Goal: Use online tool/utility: Utilize a website feature to perform a specific function

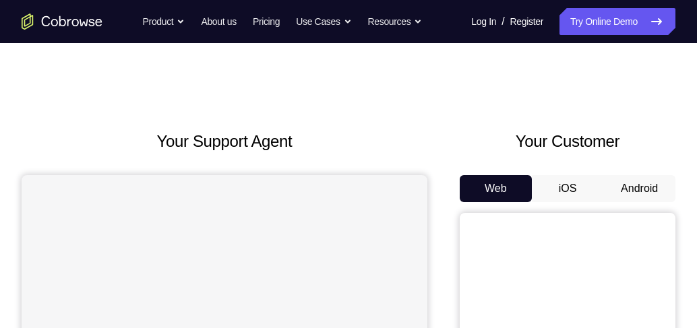
click at [650, 195] on button "Android" at bounding box center [639, 188] width 72 height 27
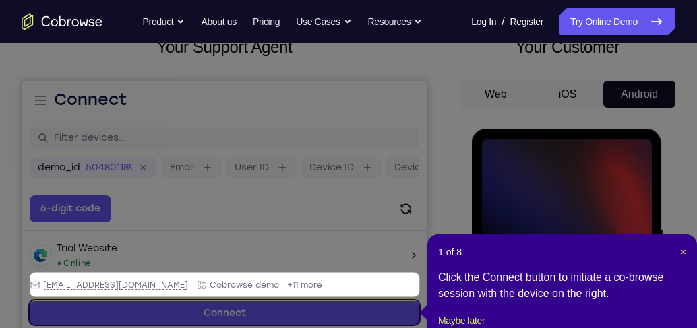
scroll to position [154, 0]
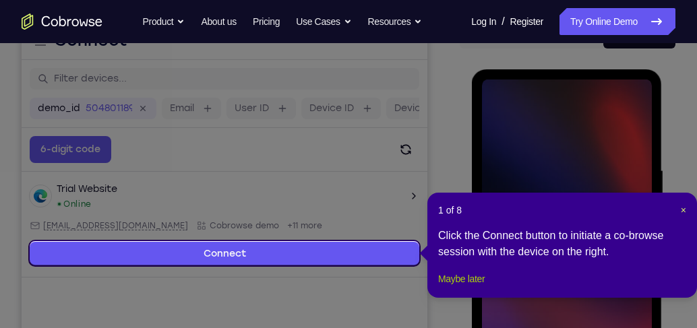
click at [480, 287] on button "Maybe later" at bounding box center [461, 279] width 46 height 16
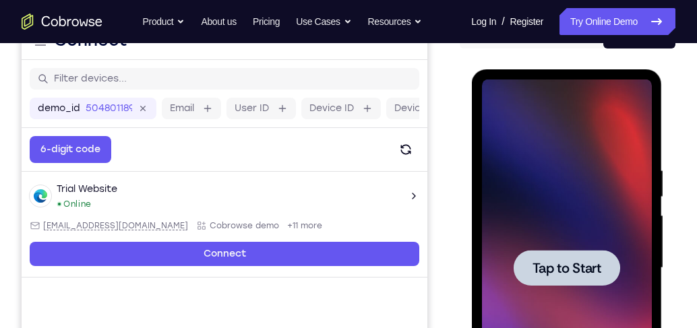
click at [582, 263] on span "Tap to Start" at bounding box center [566, 267] width 69 height 13
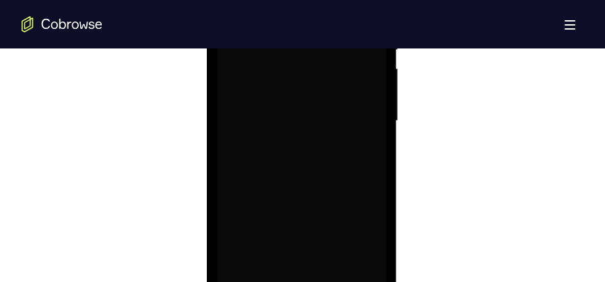
scroll to position [895, 0]
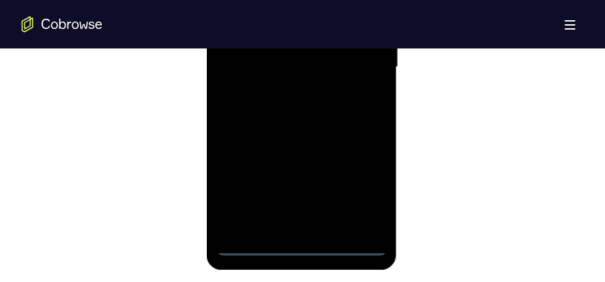
click at [300, 249] on div at bounding box center [301, 67] width 170 height 377
click at [356, 185] on div at bounding box center [301, 67] width 170 height 377
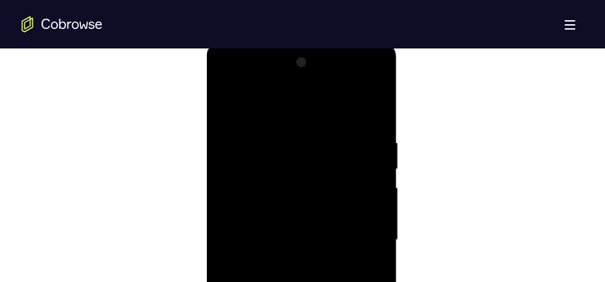
scroll to position [693, 0]
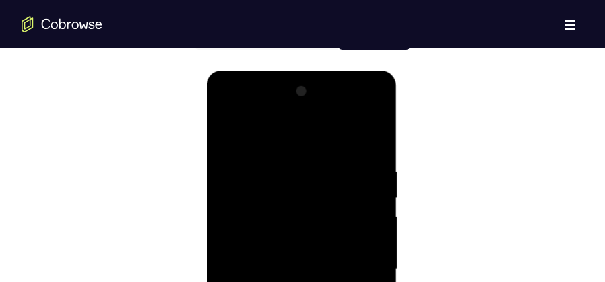
click at [296, 132] on div at bounding box center [301, 269] width 170 height 377
click at [364, 261] on div at bounding box center [301, 269] width 170 height 377
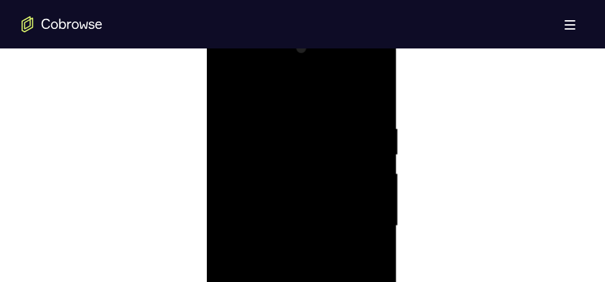
scroll to position [760, 0]
click at [284, 228] on div at bounding box center [301, 201] width 170 height 377
click at [319, 192] on div at bounding box center [301, 201] width 170 height 377
click at [353, 199] on div at bounding box center [301, 201] width 170 height 377
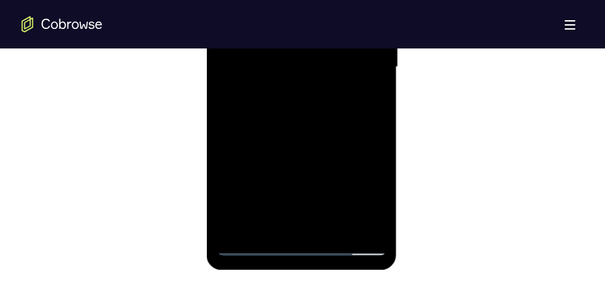
click at [319, 122] on div at bounding box center [301, 67] width 170 height 377
click at [321, 124] on div at bounding box center [301, 67] width 170 height 377
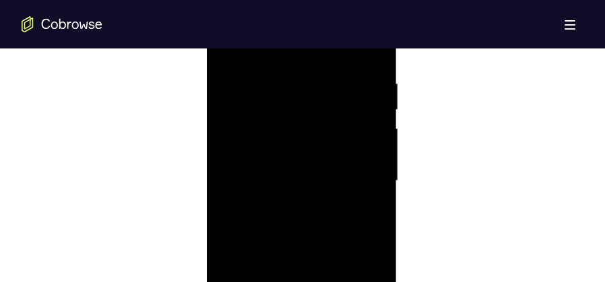
scroll to position [760, 0]
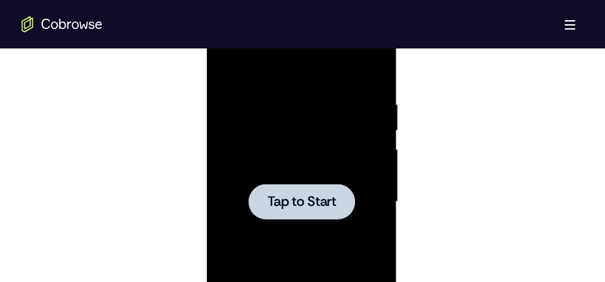
click at [298, 189] on div at bounding box center [301, 202] width 106 height 36
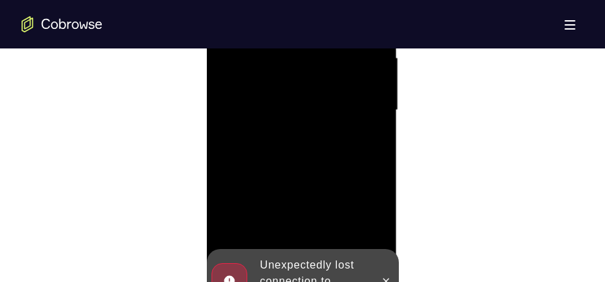
scroll to position [895, 0]
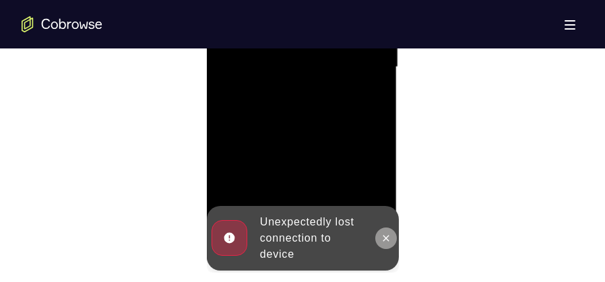
click at [382, 238] on icon at bounding box center [385, 238] width 11 height 11
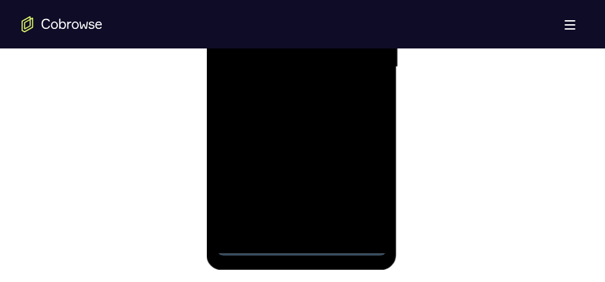
click at [301, 245] on div at bounding box center [301, 67] width 170 height 377
click at [356, 185] on div at bounding box center [301, 67] width 170 height 377
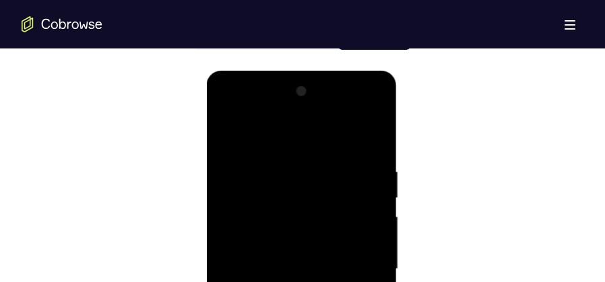
click at [299, 141] on div at bounding box center [301, 269] width 170 height 377
click at [360, 265] on div at bounding box center [301, 269] width 170 height 377
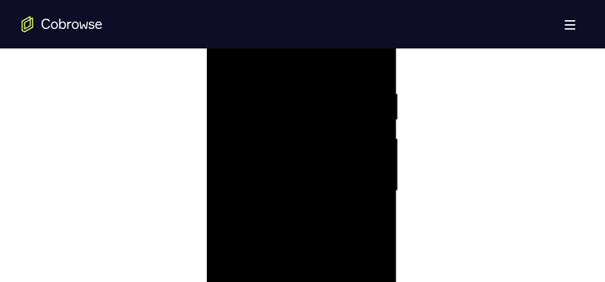
scroll to position [861, 0]
click at [289, 125] on div at bounding box center [301, 100] width 170 height 377
click at [313, 121] on div at bounding box center [301, 134] width 170 height 377
click at [314, 136] on div at bounding box center [301, 134] width 170 height 377
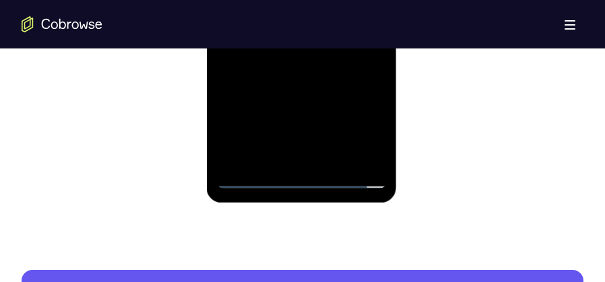
scroll to position [928, 0]
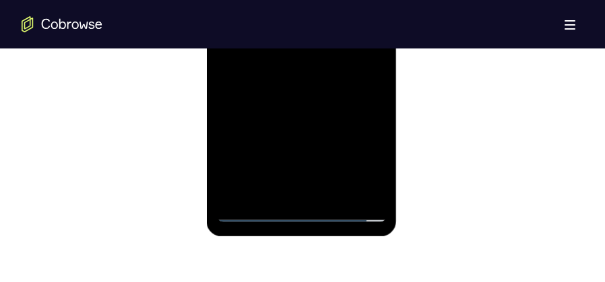
click at [317, 87] on div at bounding box center [301, 33] width 170 height 377
click at [334, 189] on div at bounding box center [301, 33] width 170 height 377
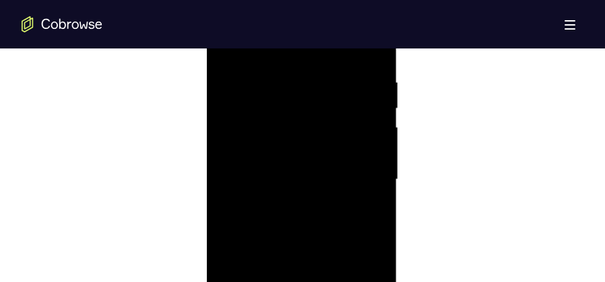
scroll to position [794, 0]
click at [295, 239] on div at bounding box center [301, 168] width 170 height 377
click at [315, 160] on div at bounding box center [301, 168] width 170 height 377
drag, startPoint x: 352, startPoint y: 143, endPoint x: 340, endPoint y: 205, distance: 63.2
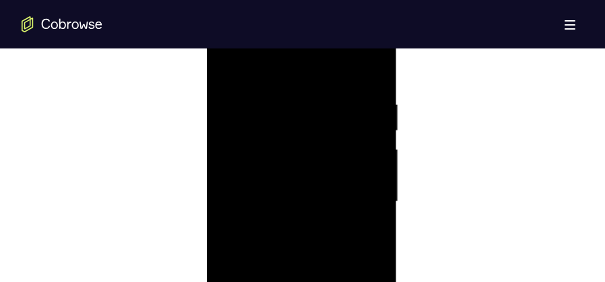
click at [340, 205] on div at bounding box center [301, 201] width 170 height 377
drag, startPoint x: 295, startPoint y: 107, endPoint x: 313, endPoint y: 64, distance: 46.5
click at [313, 64] on div at bounding box center [301, 235] width 170 height 377
click at [224, 100] on div at bounding box center [301, 235] width 170 height 377
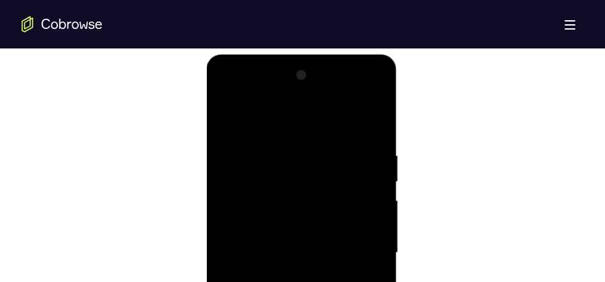
scroll to position [693, 0]
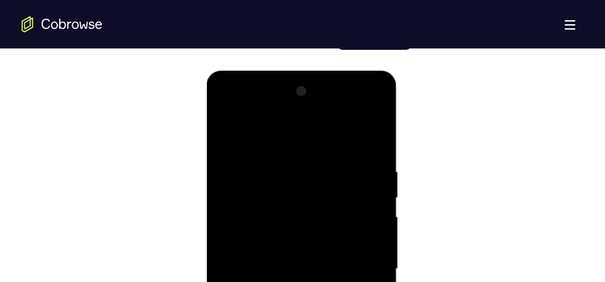
click at [229, 130] on div at bounding box center [301, 269] width 170 height 377
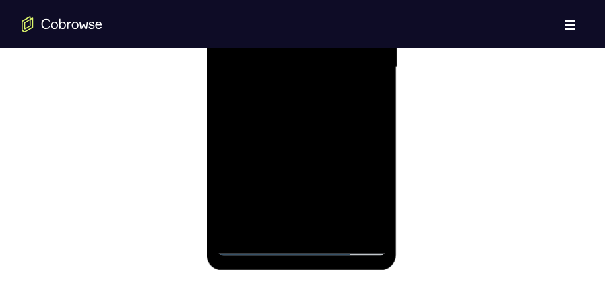
click at [266, 226] on div at bounding box center [301, 67] width 170 height 377
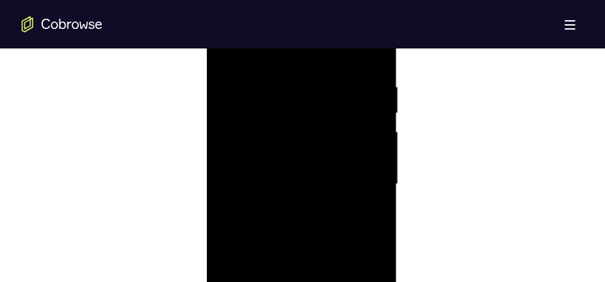
scroll to position [760, 0]
click at [292, 61] on div at bounding box center [301, 201] width 170 height 377
click at [301, 94] on div at bounding box center [301, 201] width 170 height 377
click at [292, 107] on div at bounding box center [301, 201] width 170 height 377
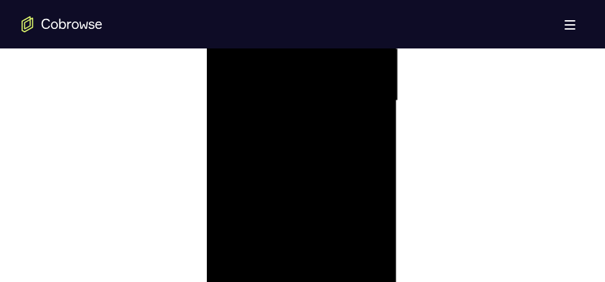
drag, startPoint x: 303, startPoint y: 165, endPoint x: 294, endPoint y: 74, distance: 91.4
click at [294, 74] on div at bounding box center [301, 100] width 170 height 377
click at [234, 260] on div at bounding box center [301, 100] width 170 height 377
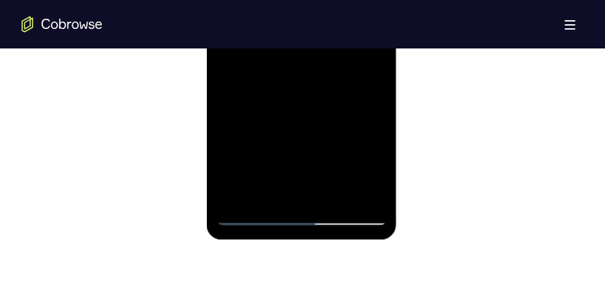
scroll to position [895, 0]
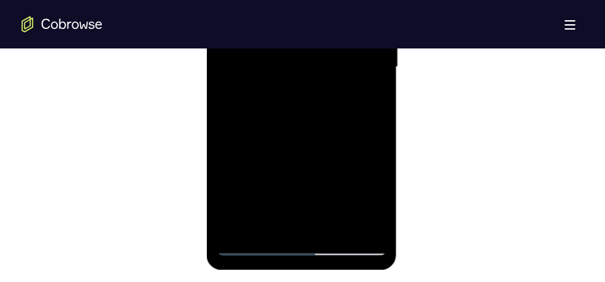
drag, startPoint x: 334, startPoint y: 130, endPoint x: 341, endPoint y: 75, distance: 55.7
click at [342, 75] on div at bounding box center [301, 67] width 170 height 377
drag, startPoint x: 321, startPoint y: 130, endPoint x: 340, endPoint y: 51, distance: 81.1
click at [339, 51] on div at bounding box center [301, 67] width 170 height 377
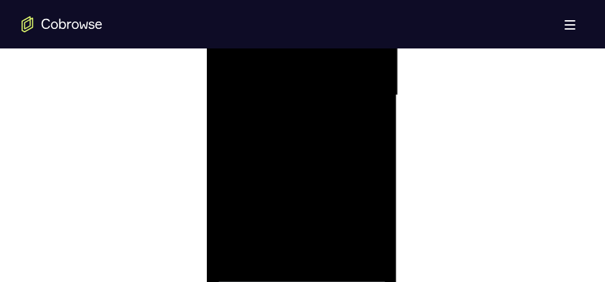
scroll to position [827, 0]
drag, startPoint x: 313, startPoint y: 193, endPoint x: 318, endPoint y: 86, distance: 107.9
click at [309, 51] on div at bounding box center [301, 134] width 170 height 377
click at [377, 106] on div at bounding box center [301, 134] width 170 height 377
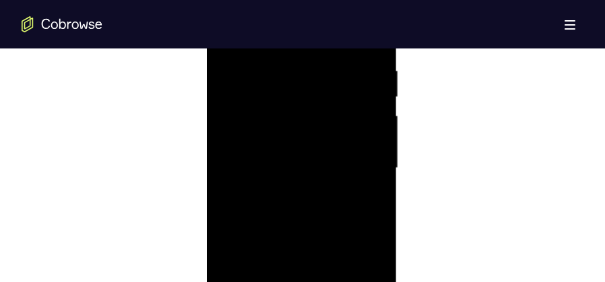
click at [379, 139] on div at bounding box center [301, 168] width 170 height 377
drag, startPoint x: 329, startPoint y: 236, endPoint x: 338, endPoint y: 71, distance: 165.3
click at [338, 71] on div at bounding box center [301, 168] width 170 height 377
drag, startPoint x: 325, startPoint y: 199, endPoint x: 352, endPoint y: 91, distance: 111.6
click at [352, 91] on div at bounding box center [301, 168] width 170 height 377
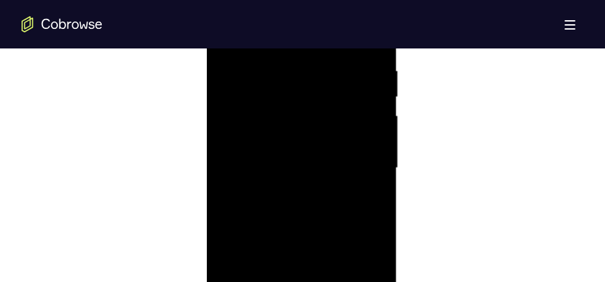
drag, startPoint x: 358, startPoint y: 103, endPoint x: 360, endPoint y: 86, distance: 17.0
click at [360, 87] on div at bounding box center [301, 168] width 170 height 377
drag, startPoint x: 329, startPoint y: 147, endPoint x: 334, endPoint y: 77, distance: 70.2
click at [334, 77] on div at bounding box center [301, 100] width 170 height 377
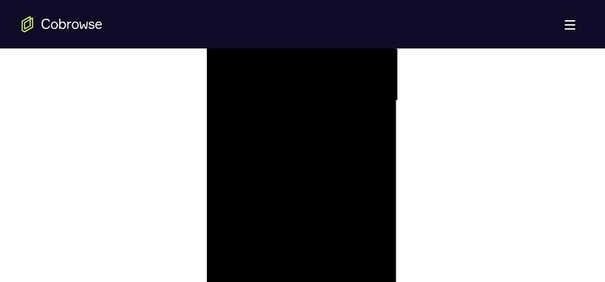
drag, startPoint x: 342, startPoint y: 198, endPoint x: 352, endPoint y: 56, distance: 142.6
click at [352, 56] on div at bounding box center [301, 100] width 170 height 377
drag, startPoint x: 336, startPoint y: 197, endPoint x: 344, endPoint y: 90, distance: 107.5
click at [348, 77] on div at bounding box center [301, 100] width 170 height 377
drag, startPoint x: 340, startPoint y: 199, endPoint x: 353, endPoint y: 94, distance: 106.0
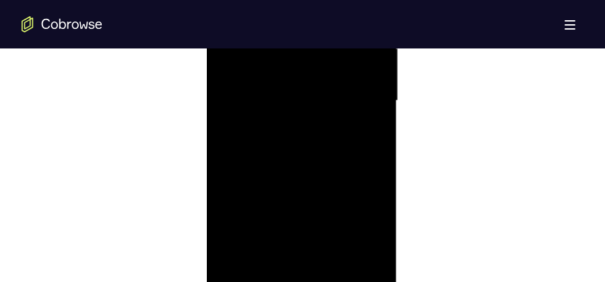
click at [353, 92] on div at bounding box center [301, 100] width 170 height 377
drag, startPoint x: 335, startPoint y: 213, endPoint x: 366, endPoint y: 82, distance: 135.0
click at [366, 82] on div at bounding box center [301, 100] width 170 height 377
drag, startPoint x: 335, startPoint y: 195, endPoint x: 356, endPoint y: 48, distance: 148.5
click at [356, 48] on div at bounding box center [301, 100] width 170 height 377
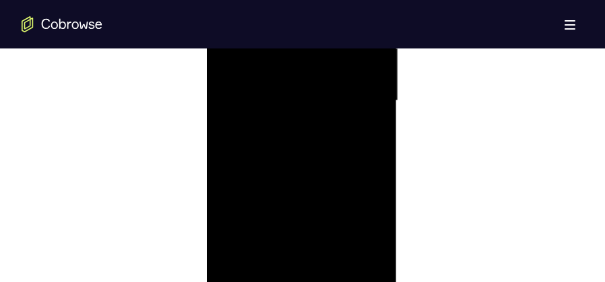
drag, startPoint x: 332, startPoint y: 197, endPoint x: 354, endPoint y: 84, distance: 115.4
click at [354, 84] on div at bounding box center [301, 100] width 170 height 377
drag, startPoint x: 328, startPoint y: 203, endPoint x: 353, endPoint y: 85, distance: 120.5
click at [353, 85] on div at bounding box center [301, 100] width 170 height 377
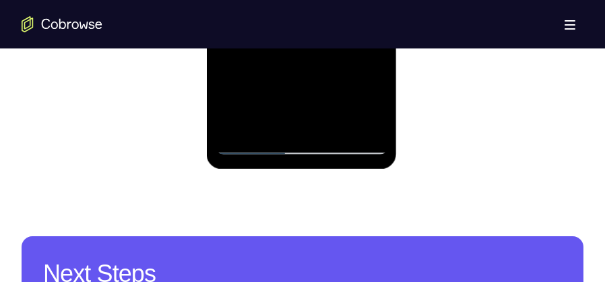
scroll to position [996, 0]
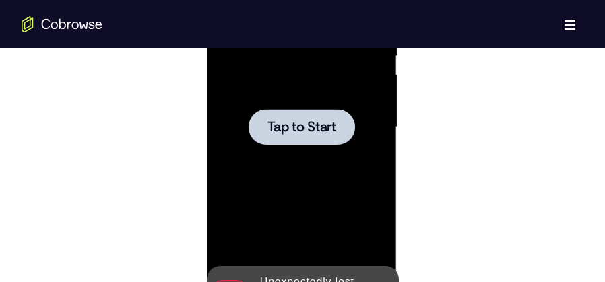
scroll to position [827, 0]
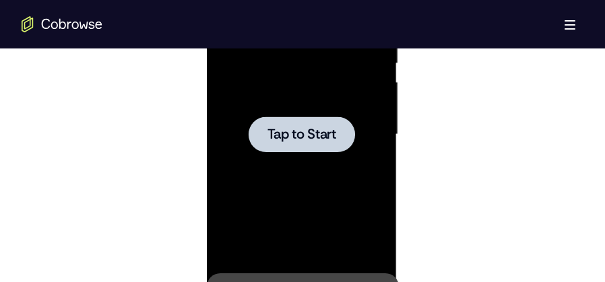
click at [290, 128] on span "Tap to Start" at bounding box center [301, 134] width 69 height 13
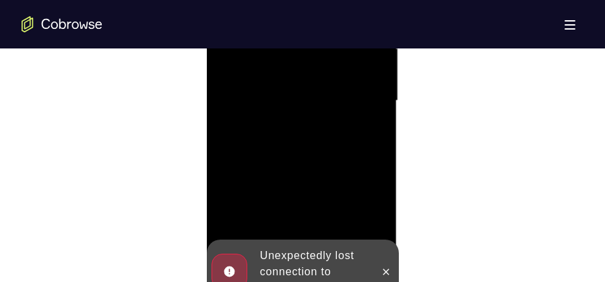
scroll to position [861, 0]
click at [379, 271] on button at bounding box center [386, 272] width 22 height 22
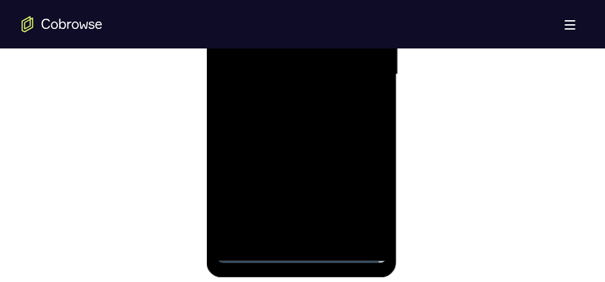
scroll to position [895, 0]
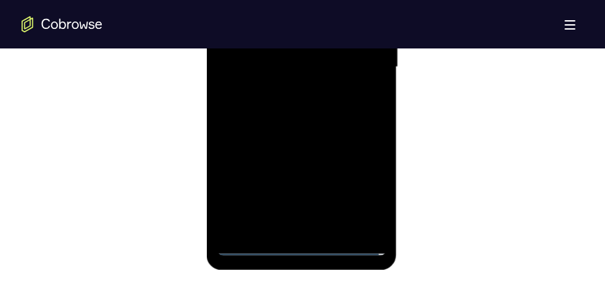
click at [304, 245] on div at bounding box center [301, 67] width 170 height 377
click at [363, 195] on div at bounding box center [301, 67] width 170 height 377
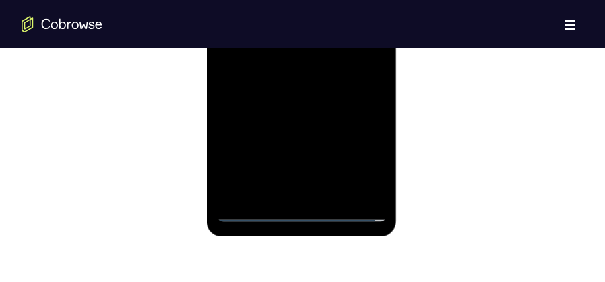
click at [369, 150] on div at bounding box center [301, 33] width 170 height 377
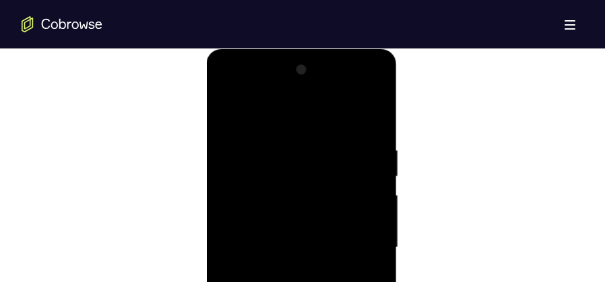
scroll to position [726, 0]
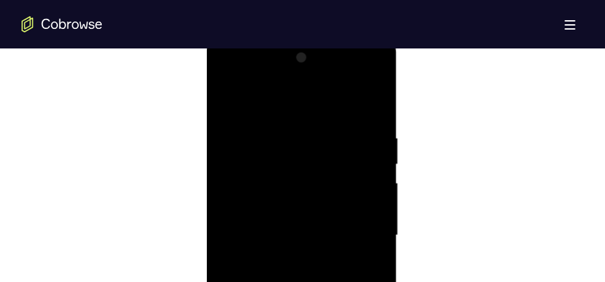
click at [299, 98] on div at bounding box center [301, 235] width 170 height 377
click at [354, 234] on div at bounding box center [301, 235] width 170 height 377
click at [282, 158] on div at bounding box center [301, 134] width 170 height 377
click at [313, 125] on div at bounding box center [301, 134] width 170 height 377
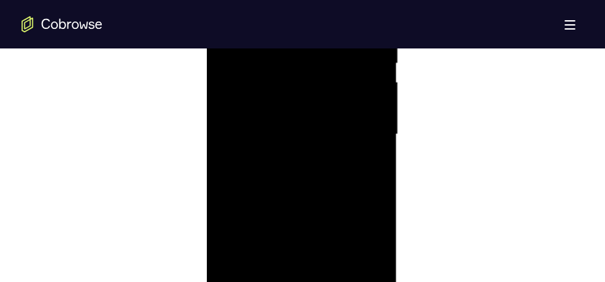
click at [292, 131] on div at bounding box center [301, 134] width 170 height 377
click at [285, 96] on div at bounding box center [301, 201] width 170 height 377
click at [368, 84] on div at bounding box center [301, 201] width 170 height 377
drag, startPoint x: 315, startPoint y: 74, endPoint x: 317, endPoint y: 36, distance: 37.8
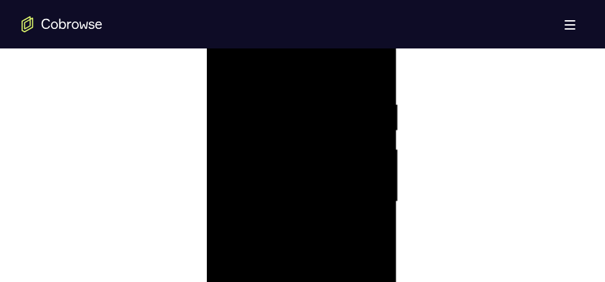
click at [317, 36] on div at bounding box center [301, 201] width 170 height 377
click at [372, 188] on div at bounding box center [301, 134] width 170 height 377
click at [288, 102] on div at bounding box center [301, 201] width 170 height 377
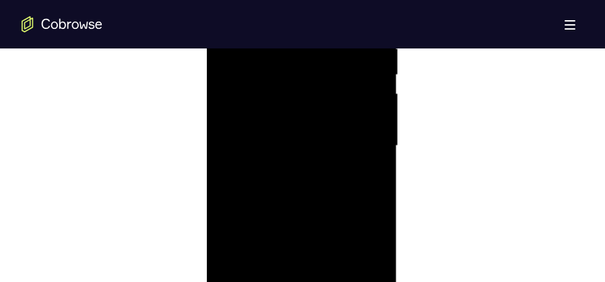
scroll to position [827, 0]
click at [364, 139] on div at bounding box center [301, 134] width 170 height 377
click at [358, 115] on div at bounding box center [301, 134] width 170 height 377
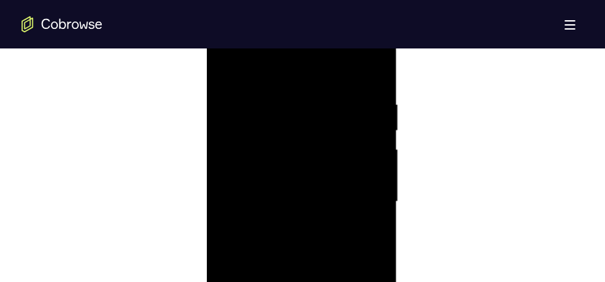
click at [359, 140] on div at bounding box center [301, 201] width 170 height 377
click at [363, 141] on div at bounding box center [301, 201] width 170 height 377
click at [267, 100] on div at bounding box center [301, 235] width 170 height 377
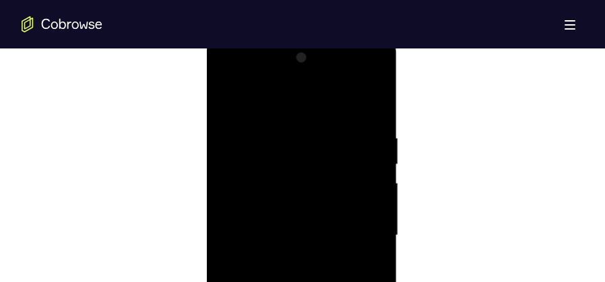
scroll to position [895, 0]
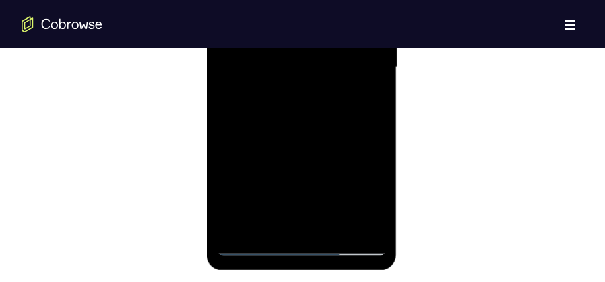
drag, startPoint x: 325, startPoint y: 170, endPoint x: 326, endPoint y: 54, distance: 115.9
click at [326, 54] on div at bounding box center [301, 67] width 170 height 377
drag, startPoint x: 337, startPoint y: 154, endPoint x: 333, endPoint y: 61, distance: 93.1
click at [333, 61] on div at bounding box center [301, 67] width 170 height 377
drag, startPoint x: 323, startPoint y: 156, endPoint x: 320, endPoint y: 73, distance: 82.9
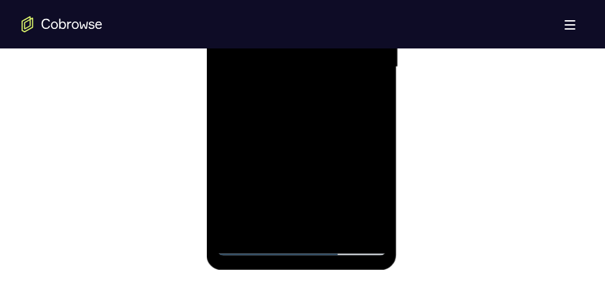
click at [320, 73] on div at bounding box center [301, 67] width 170 height 377
drag, startPoint x: 317, startPoint y: 162, endPoint x: 318, endPoint y: 80, distance: 82.9
click at [317, 62] on div at bounding box center [301, 67] width 170 height 377
drag, startPoint x: 333, startPoint y: 150, endPoint x: 338, endPoint y: 66, distance: 84.4
click at [338, 66] on div at bounding box center [301, 67] width 170 height 377
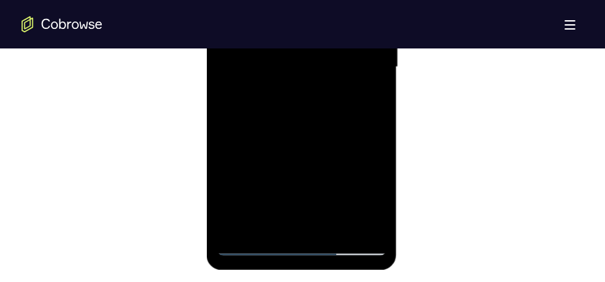
drag, startPoint x: 353, startPoint y: 185, endPoint x: 354, endPoint y: 60, distance: 124.7
click at [358, 59] on div at bounding box center [301, 67] width 170 height 377
drag, startPoint x: 353, startPoint y: 149, endPoint x: 343, endPoint y: 51, distance: 98.2
click at [343, 51] on div at bounding box center [301, 67] width 170 height 377
drag, startPoint x: 344, startPoint y: 120, endPoint x: 338, endPoint y: 38, distance: 82.4
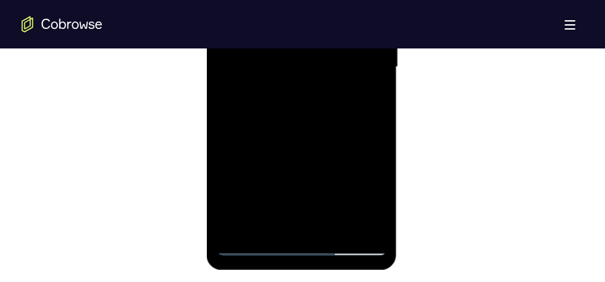
click at [338, 38] on div at bounding box center [301, 67] width 170 height 377
click at [307, 85] on div at bounding box center [301, 67] width 170 height 377
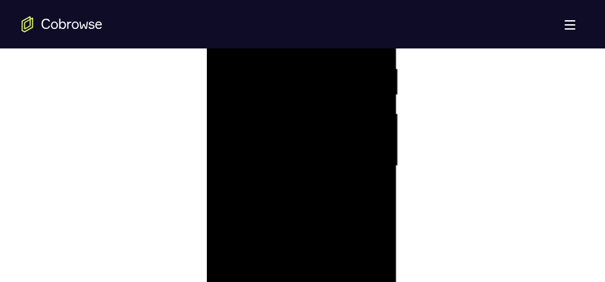
scroll to position [760, 0]
drag, startPoint x: 354, startPoint y: 123, endPoint x: 353, endPoint y: 168, distance: 45.8
click at [353, 168] on div at bounding box center [301, 201] width 170 height 377
click at [373, 175] on div at bounding box center [301, 201] width 170 height 377
click at [377, 176] on div at bounding box center [301, 201] width 170 height 377
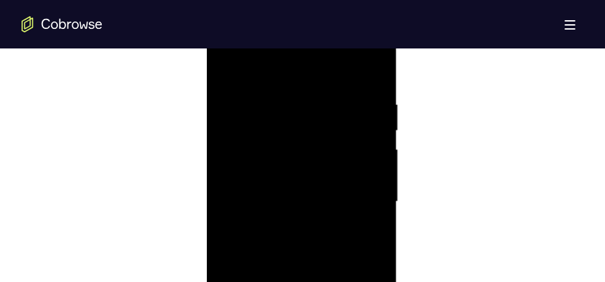
click at [377, 176] on div at bounding box center [301, 201] width 170 height 377
click at [376, 175] on div at bounding box center [301, 201] width 170 height 377
click at [222, 92] on div at bounding box center [301, 235] width 170 height 377
click at [228, 98] on div at bounding box center [301, 235] width 170 height 377
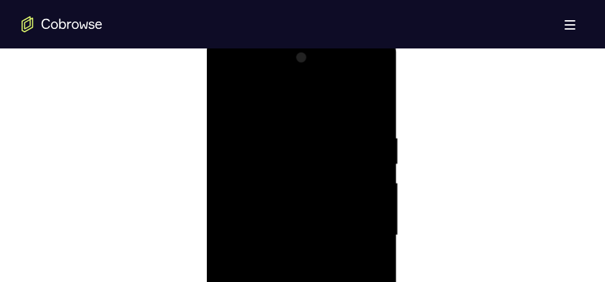
click at [351, 219] on div at bounding box center [301, 235] width 170 height 377
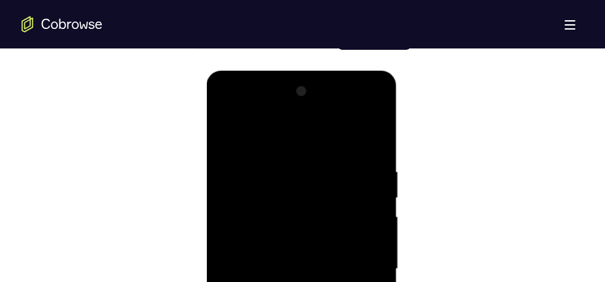
click at [346, 174] on div at bounding box center [301, 269] width 170 height 377
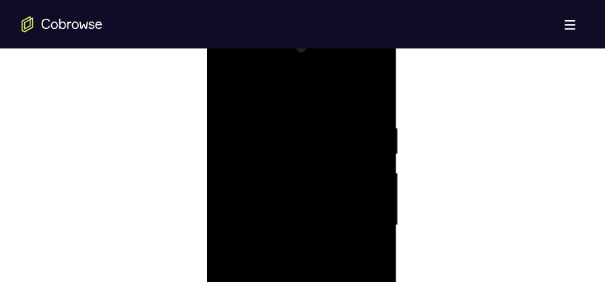
scroll to position [794, 0]
drag, startPoint x: 337, startPoint y: 67, endPoint x: 230, endPoint y: 59, distance: 106.8
click at [230, 59] on div at bounding box center [301, 168] width 170 height 377
drag, startPoint x: 381, startPoint y: 57, endPoint x: 212, endPoint y: 54, distance: 168.5
click at [213, 54] on div at bounding box center [301, 171] width 191 height 402
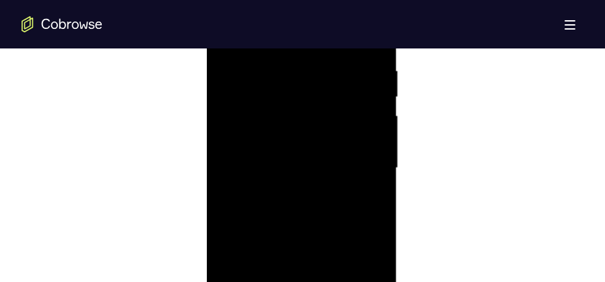
scroll to position [895, 0]
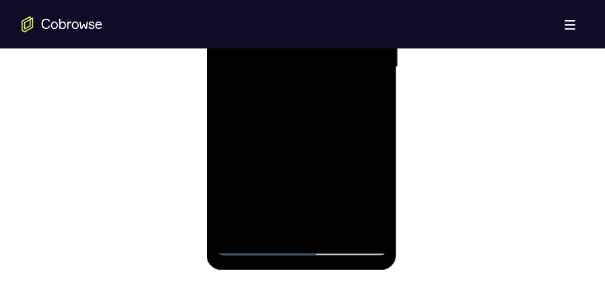
click at [365, 222] on div at bounding box center [301, 67] width 170 height 377
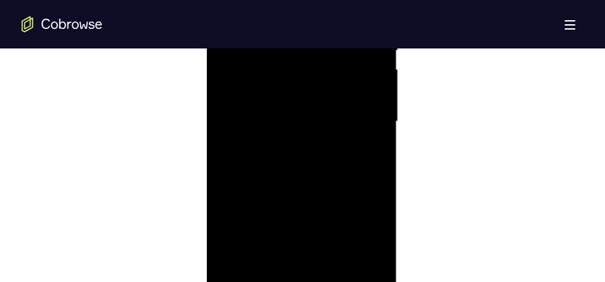
scroll to position [760, 0]
drag, startPoint x: 334, startPoint y: 106, endPoint x: 340, endPoint y: 269, distance: 163.1
click at [340, 269] on div at bounding box center [301, 201] width 170 height 377
drag, startPoint x: 367, startPoint y: 206, endPoint x: 385, endPoint y: 84, distance: 123.3
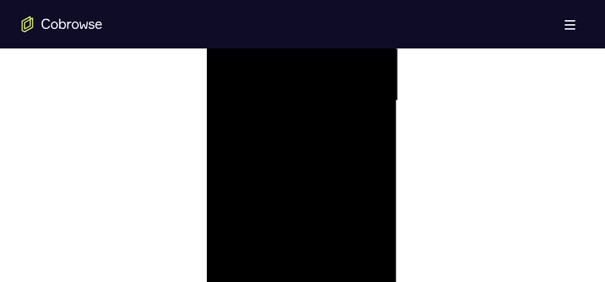
click at [387, 83] on div at bounding box center [301, 103] width 191 height 402
click at [232, 259] on div at bounding box center [301, 100] width 170 height 377
click at [236, 259] on div at bounding box center [301, 100] width 170 height 377
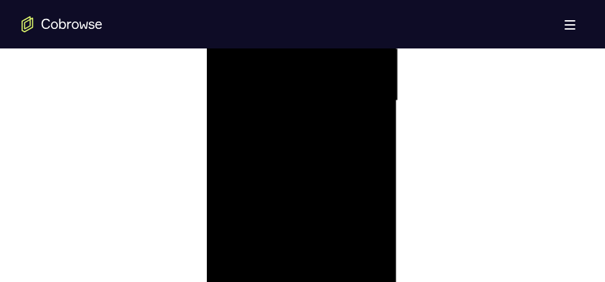
click at [236, 259] on div at bounding box center [301, 100] width 170 height 377
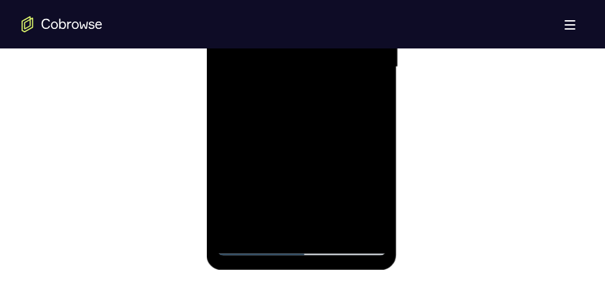
drag, startPoint x: 326, startPoint y: 177, endPoint x: 348, endPoint y: 82, distance: 96.9
click at [348, 82] on div at bounding box center [301, 67] width 170 height 377
click at [379, 208] on div at bounding box center [301, 67] width 170 height 377
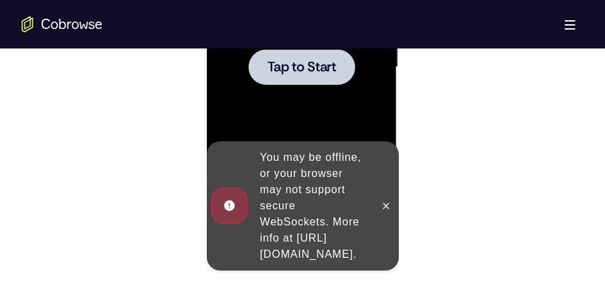
click at [366, 82] on div at bounding box center [301, 67] width 170 height 377
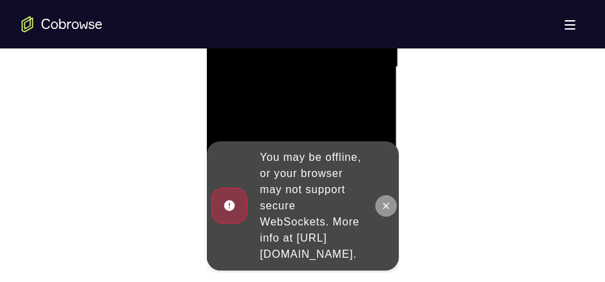
click at [387, 201] on icon at bounding box center [385, 206] width 11 height 11
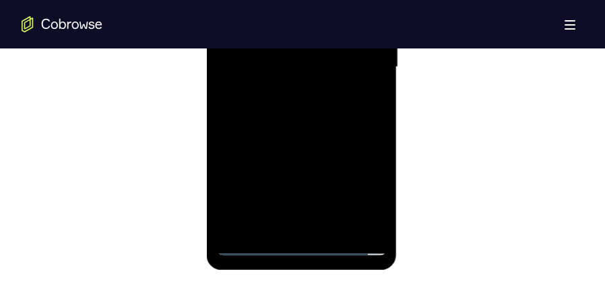
click at [299, 247] on div at bounding box center [301, 67] width 170 height 377
click at [361, 194] on div at bounding box center [301, 67] width 170 height 377
click at [300, 249] on div at bounding box center [301, 67] width 170 height 377
click at [365, 177] on div at bounding box center [301, 67] width 170 height 377
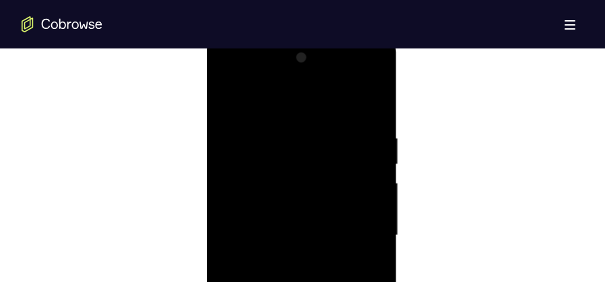
click at [296, 96] on div at bounding box center [301, 235] width 170 height 377
click at [360, 232] on div at bounding box center [301, 235] width 170 height 377
click at [288, 262] on div at bounding box center [301, 235] width 170 height 377
click at [292, 222] on div at bounding box center [301, 235] width 170 height 377
click at [292, 239] on div at bounding box center [301, 235] width 170 height 377
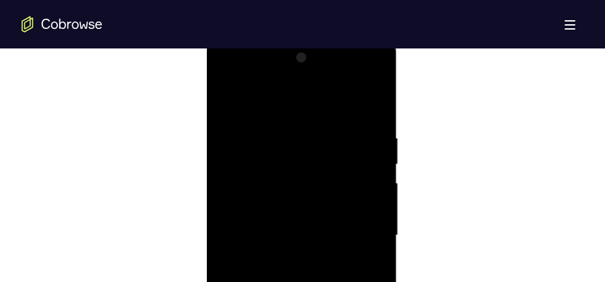
scroll to position [827, 0]
click at [307, 185] on div at bounding box center [301, 134] width 170 height 377
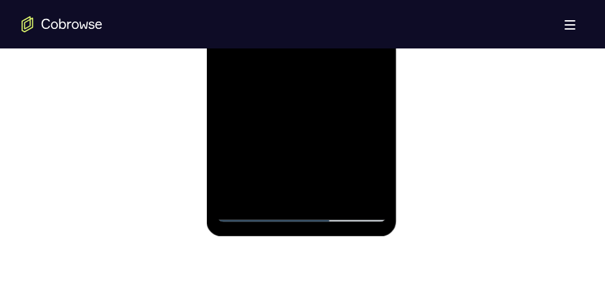
click at [334, 196] on div at bounding box center [301, 33] width 170 height 377
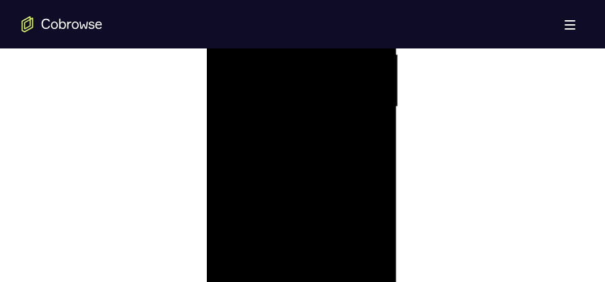
scroll to position [760, 0]
drag, startPoint x: 326, startPoint y: 61, endPoint x: 335, endPoint y: -1, distance: 62.6
click at [335, 3] on html "Online web based iOS Simulators and Android Emulators. Run iPhone, iPad, Mobile…" at bounding box center [302, 205] width 192 height 404
click at [311, 175] on div at bounding box center [301, 100] width 170 height 377
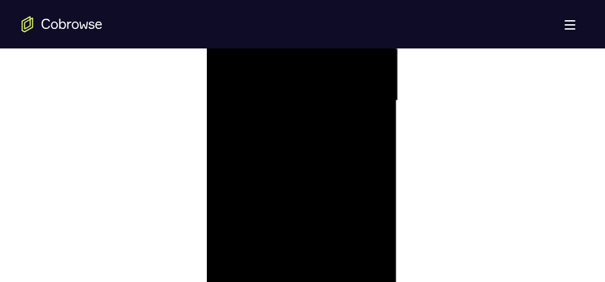
click at [297, 99] on div at bounding box center [301, 100] width 170 height 377
drag, startPoint x: 356, startPoint y: 132, endPoint x: 346, endPoint y: 197, distance: 65.5
click at [346, 195] on div at bounding box center [301, 100] width 170 height 377
drag, startPoint x: 321, startPoint y: 95, endPoint x: 318, endPoint y: 168, distance: 73.5
click at [318, 168] on div at bounding box center [301, 100] width 170 height 377
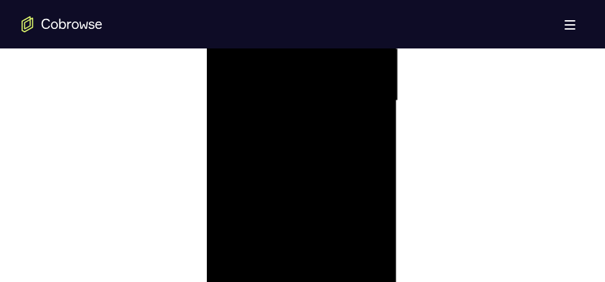
drag, startPoint x: 334, startPoint y: 111, endPoint x: 327, endPoint y: 179, distance: 68.4
click at [327, 179] on div at bounding box center [301, 100] width 170 height 377
drag, startPoint x: 345, startPoint y: 164, endPoint x: 344, endPoint y: 235, distance: 70.8
click at [343, 239] on div at bounding box center [301, 235] width 170 height 377
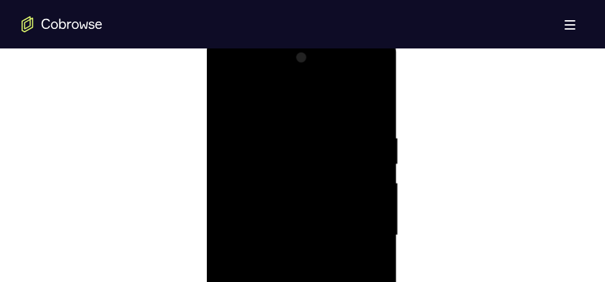
drag, startPoint x: 365, startPoint y: 151, endPoint x: 354, endPoint y: 252, distance: 101.6
click at [354, 252] on div at bounding box center [301, 235] width 170 height 377
drag, startPoint x: 365, startPoint y: 164, endPoint x: 362, endPoint y: 238, distance: 73.5
click at [362, 238] on div at bounding box center [301, 235] width 170 height 377
drag, startPoint x: 354, startPoint y: 156, endPoint x: 349, endPoint y: 228, distance: 71.6
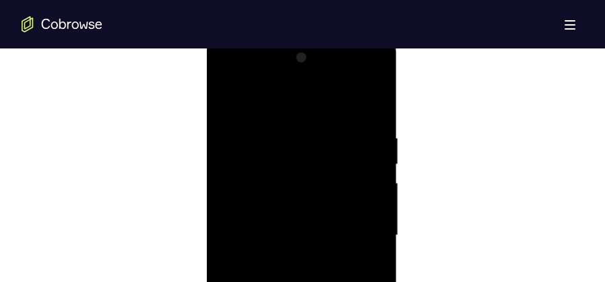
click at [349, 228] on div at bounding box center [301, 235] width 170 height 377
drag, startPoint x: 325, startPoint y: 150, endPoint x: 329, endPoint y: 111, distance: 38.6
click at [329, 111] on div at bounding box center [301, 235] width 170 height 377
click at [227, 100] on div at bounding box center [301, 235] width 170 height 377
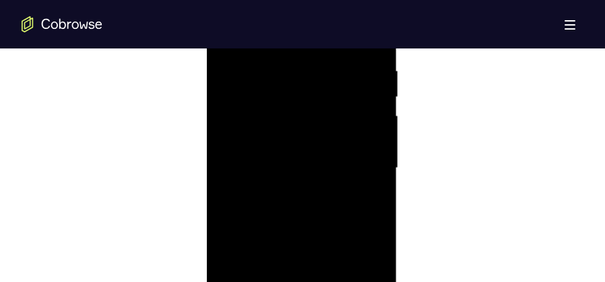
drag, startPoint x: 338, startPoint y: 96, endPoint x: 292, endPoint y: 100, distance: 45.3
click at [292, 100] on div at bounding box center [301, 168] width 170 height 377
drag, startPoint x: 298, startPoint y: 102, endPoint x: 286, endPoint y: 104, distance: 12.2
click at [286, 104] on div at bounding box center [301, 168] width 170 height 377
drag, startPoint x: 327, startPoint y: 100, endPoint x: 283, endPoint y: 102, distance: 44.5
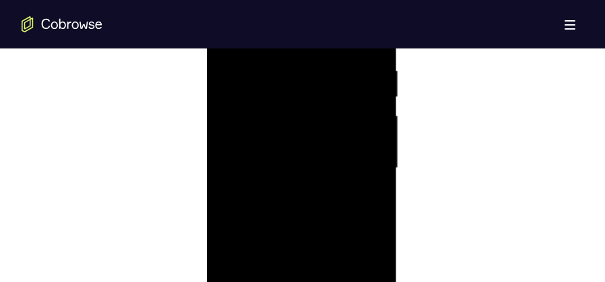
click at [283, 102] on div at bounding box center [301, 168] width 170 height 377
drag, startPoint x: 327, startPoint y: 98, endPoint x: 257, endPoint y: 101, distance: 70.8
click at [257, 101] on div at bounding box center [301, 168] width 170 height 377
click at [237, 65] on div at bounding box center [301, 201] width 170 height 377
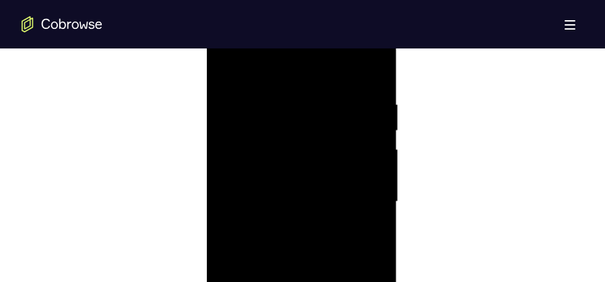
click at [231, 65] on div at bounding box center [301, 201] width 170 height 377
click at [374, 86] on div at bounding box center [301, 201] width 170 height 377
click at [375, 85] on div at bounding box center [301, 201] width 170 height 377
click at [346, 183] on div at bounding box center [301, 100] width 170 height 377
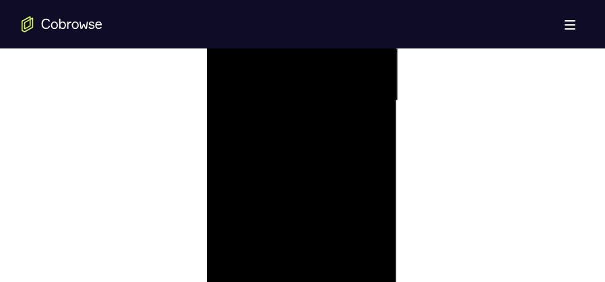
click at [334, 260] on div at bounding box center [301, 100] width 170 height 377
drag, startPoint x: 323, startPoint y: 125, endPoint x: 179, endPoint y: 131, distance: 144.3
click at [206, 131] on html "Online web based iOS Simulators and Android Emulators. Run iPhone, iPad, Mobile…" at bounding box center [302, 205] width 192 height 404
drag, startPoint x: 347, startPoint y: 129, endPoint x: 146, endPoint y: 123, distance: 200.9
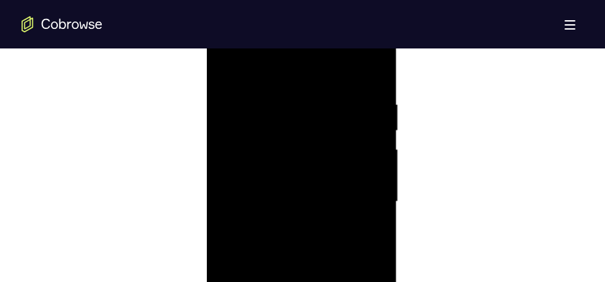
click at [206, 123] on html "Online web based iOS Simulators and Android Emulators. Run iPhone, iPad, Mobile…" at bounding box center [302, 205] width 192 height 404
click at [230, 66] on div at bounding box center [301, 201] width 170 height 377
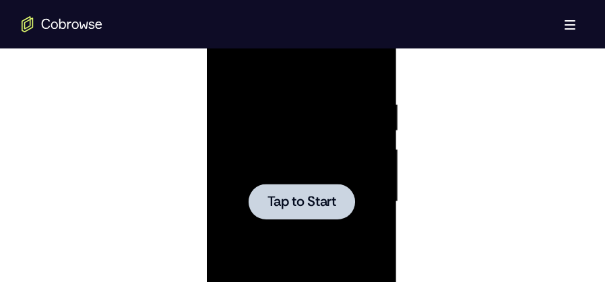
drag, startPoint x: 289, startPoint y: 119, endPoint x: 523, endPoint y: 28, distance: 250.9
click at [289, 119] on div at bounding box center [301, 201] width 170 height 377
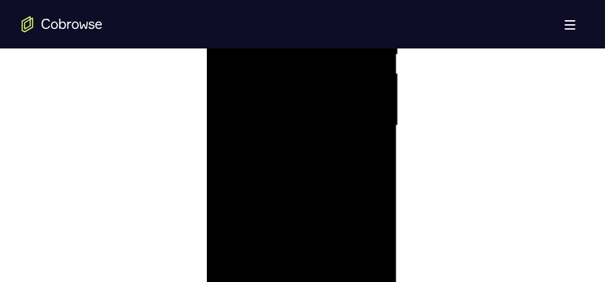
scroll to position [895, 0]
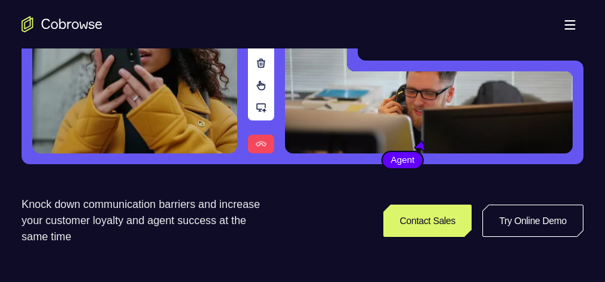
scroll to position [270, 0]
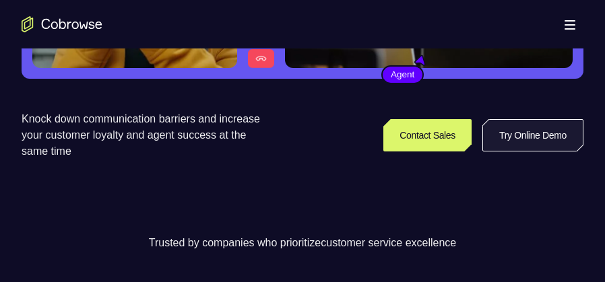
click at [570, 146] on link "Try Online Demo" at bounding box center [532, 135] width 101 height 32
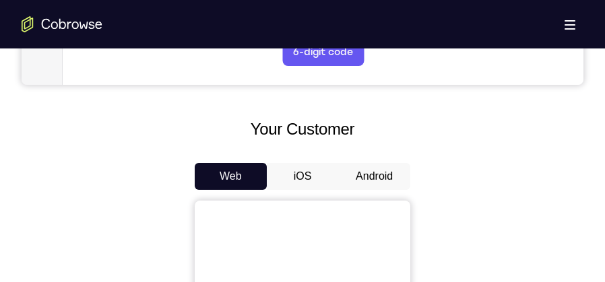
scroll to position [606, 0]
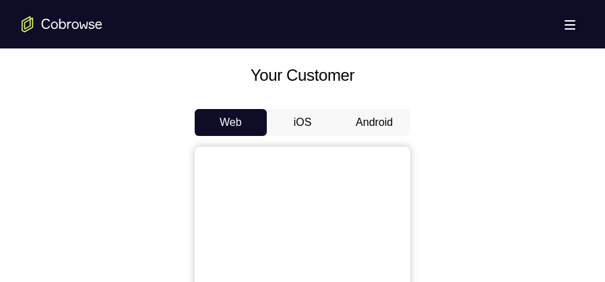
click at [370, 126] on button "Android" at bounding box center [374, 122] width 72 height 27
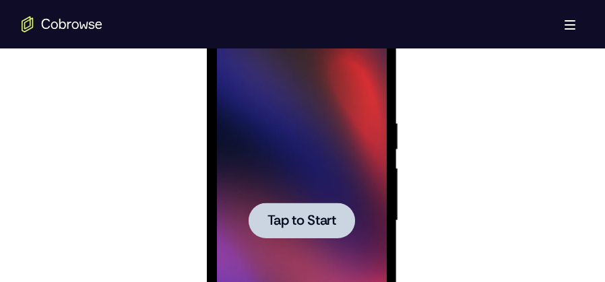
scroll to position [0, 0]
click at [272, 206] on div at bounding box center [301, 221] width 106 height 36
click at [255, 183] on div at bounding box center [301, 220] width 170 height 377
click at [282, 228] on span "Tap to Start" at bounding box center [301, 220] width 69 height 13
click at [294, 214] on span "Tap to Start" at bounding box center [301, 220] width 69 height 13
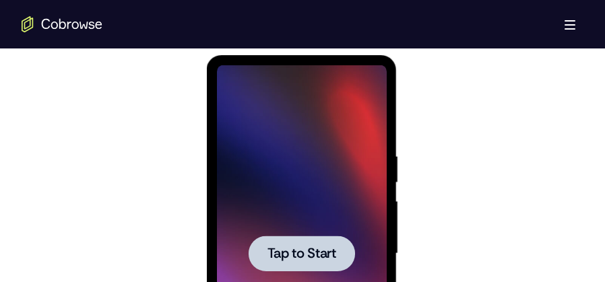
scroll to position [606, 0]
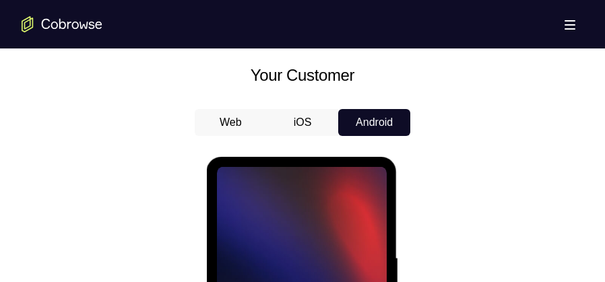
click at [310, 122] on button "iOS" at bounding box center [303, 122] width 72 height 27
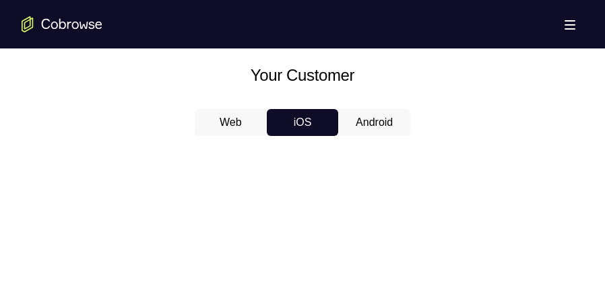
click at [382, 117] on button "Android" at bounding box center [374, 122] width 72 height 27
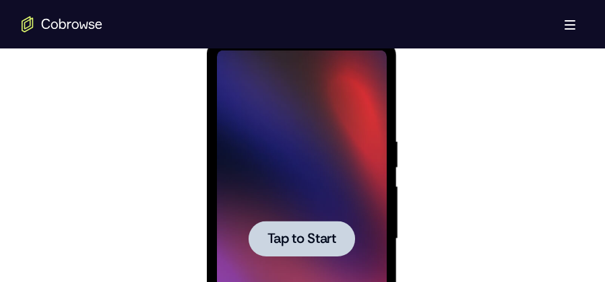
scroll to position [775, 0]
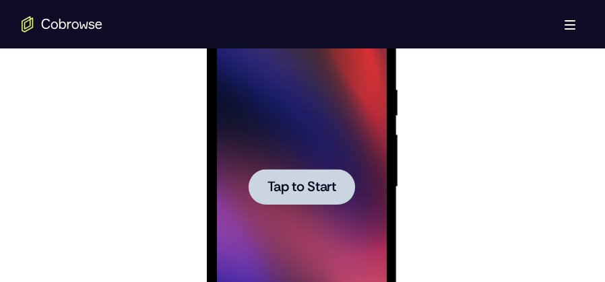
click at [301, 199] on div at bounding box center [301, 187] width 106 height 36
click at [304, 181] on span "Tap to Start" at bounding box center [301, 187] width 69 height 13
click at [299, 212] on div at bounding box center [301, 187] width 170 height 377
click at [294, 186] on span "Tap to Start" at bounding box center [301, 187] width 69 height 13
click at [291, 197] on div at bounding box center [301, 187] width 106 height 36
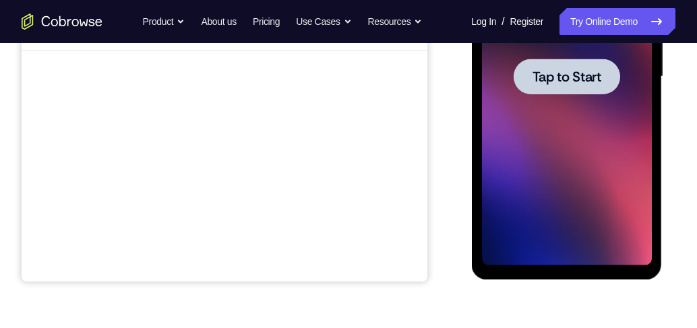
scroll to position [247, 0]
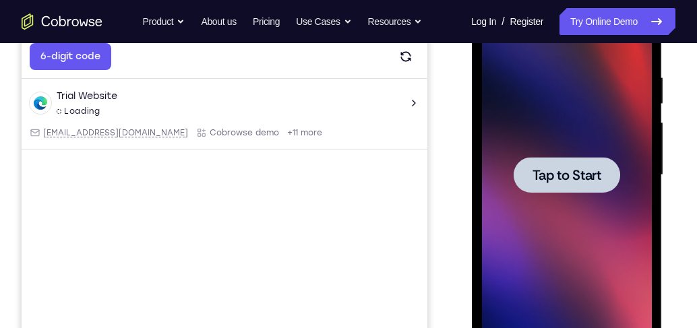
click at [570, 177] on span "Tap to Start" at bounding box center [566, 174] width 69 height 13
click at [593, 234] on div at bounding box center [566, 175] width 170 height 377
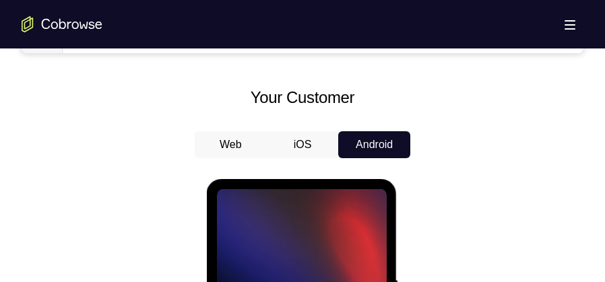
scroll to position [753, 0]
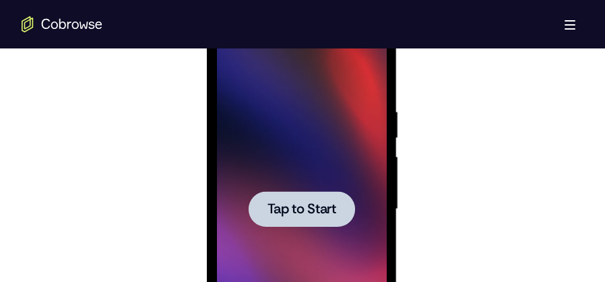
click at [348, 191] on div at bounding box center [301, 209] width 106 height 36
click at [311, 203] on span "Tap to Start" at bounding box center [301, 209] width 69 height 13
click at [299, 178] on div at bounding box center [301, 209] width 170 height 377
drag, startPoint x: 310, startPoint y: 216, endPoint x: 305, endPoint y: 196, distance: 20.3
click at [309, 216] on span "Tap to Start" at bounding box center [301, 209] width 69 height 13
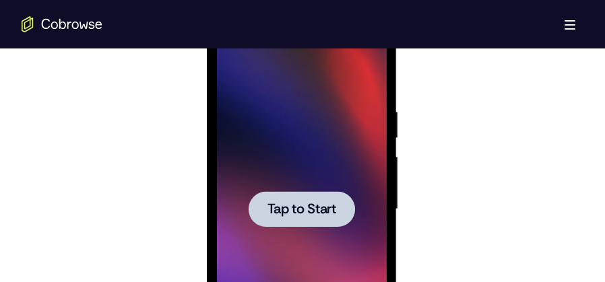
click at [301, 174] on div at bounding box center [301, 209] width 170 height 377
click at [313, 153] on div at bounding box center [301, 209] width 170 height 377
click at [299, 191] on div at bounding box center [301, 209] width 106 height 36
click at [298, 214] on span "Tap to Start" at bounding box center [301, 209] width 69 height 13
click at [294, 189] on div at bounding box center [301, 209] width 170 height 377
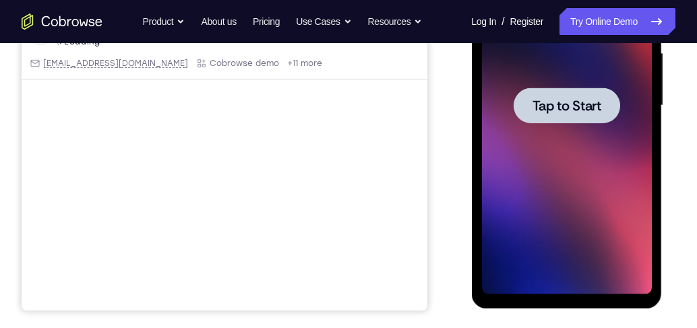
scroll to position [214, 0]
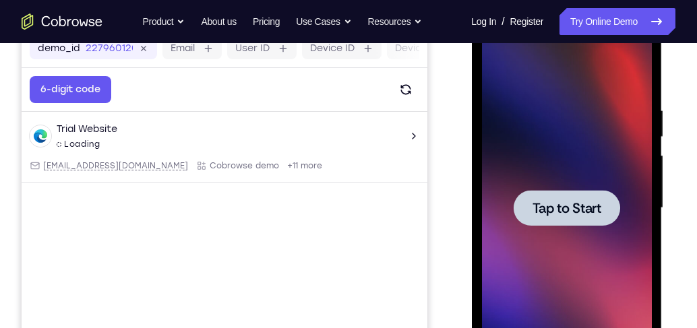
click at [574, 163] on div at bounding box center [566, 208] width 170 height 377
click at [570, 218] on div at bounding box center [566, 208] width 106 height 36
click at [578, 237] on div at bounding box center [566, 208] width 170 height 377
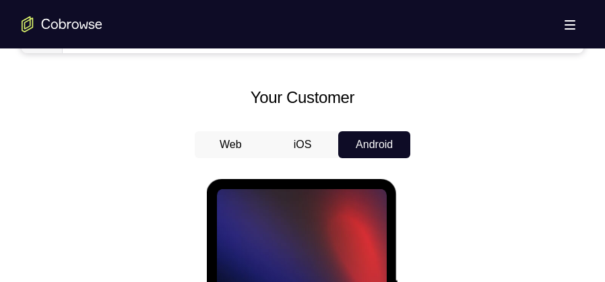
scroll to position [786, 0]
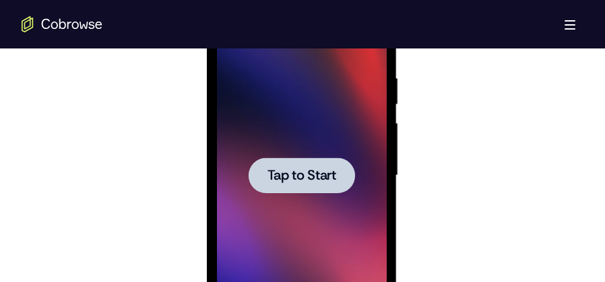
drag, startPoint x: 305, startPoint y: 170, endPoint x: 310, endPoint y: 109, distance: 60.8
click at [305, 170] on span "Tap to Start" at bounding box center [301, 175] width 69 height 13
click at [296, 145] on div at bounding box center [301, 175] width 170 height 377
click at [296, 162] on div at bounding box center [301, 176] width 106 height 36
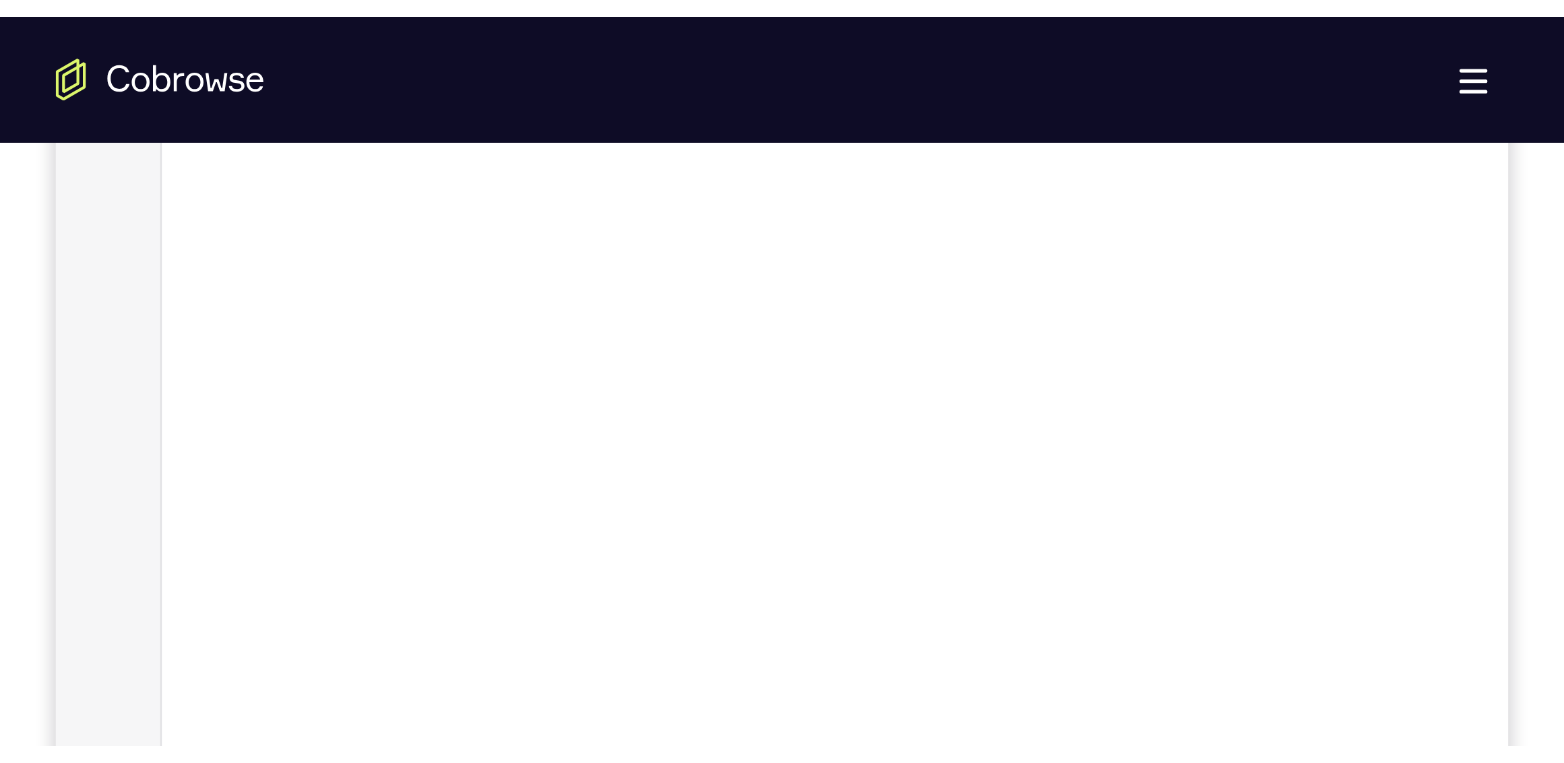
scroll to position [0, 0]
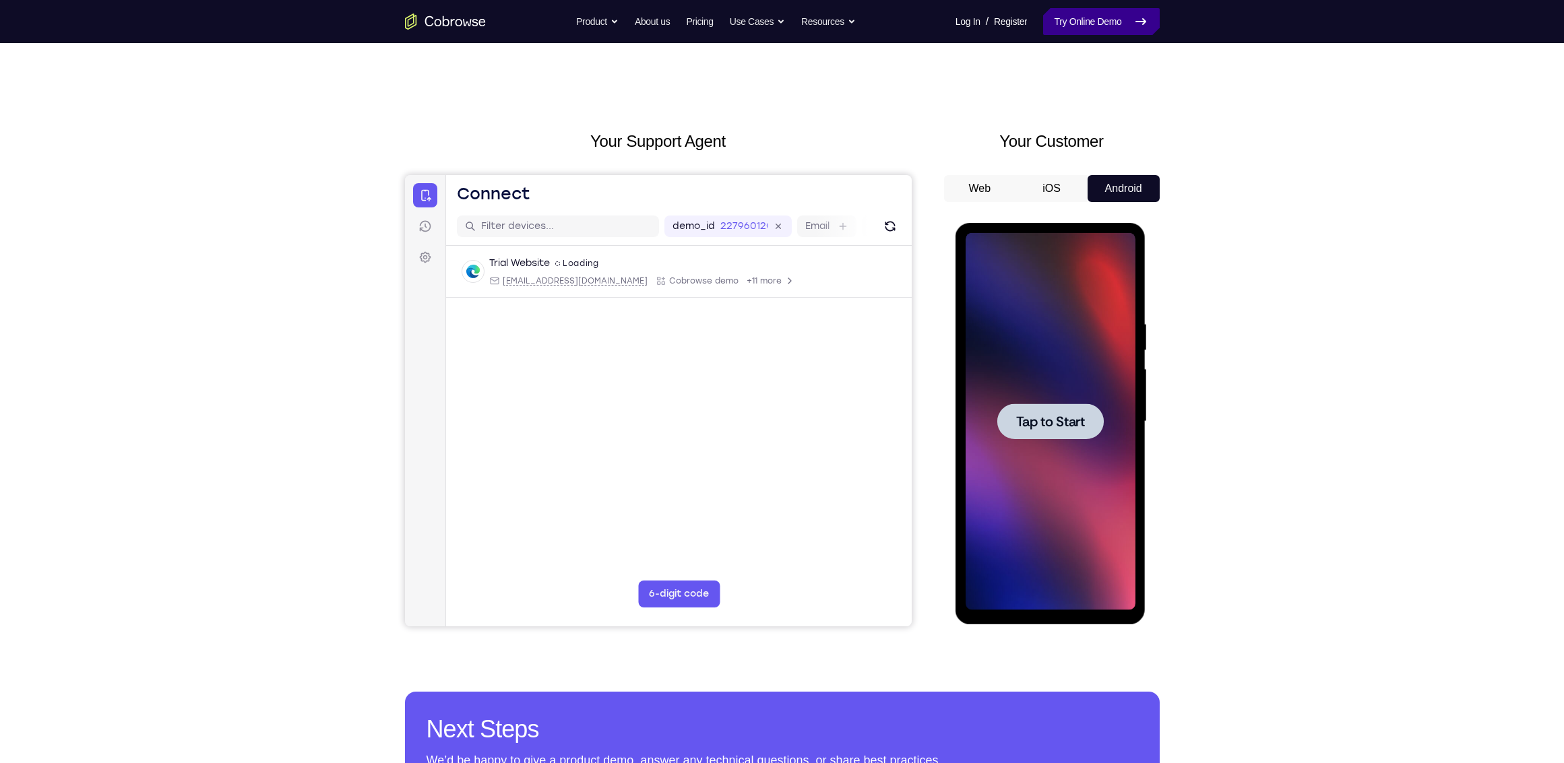
click at [604, 20] on link "Try Online Demo" at bounding box center [1101, 21] width 116 height 27
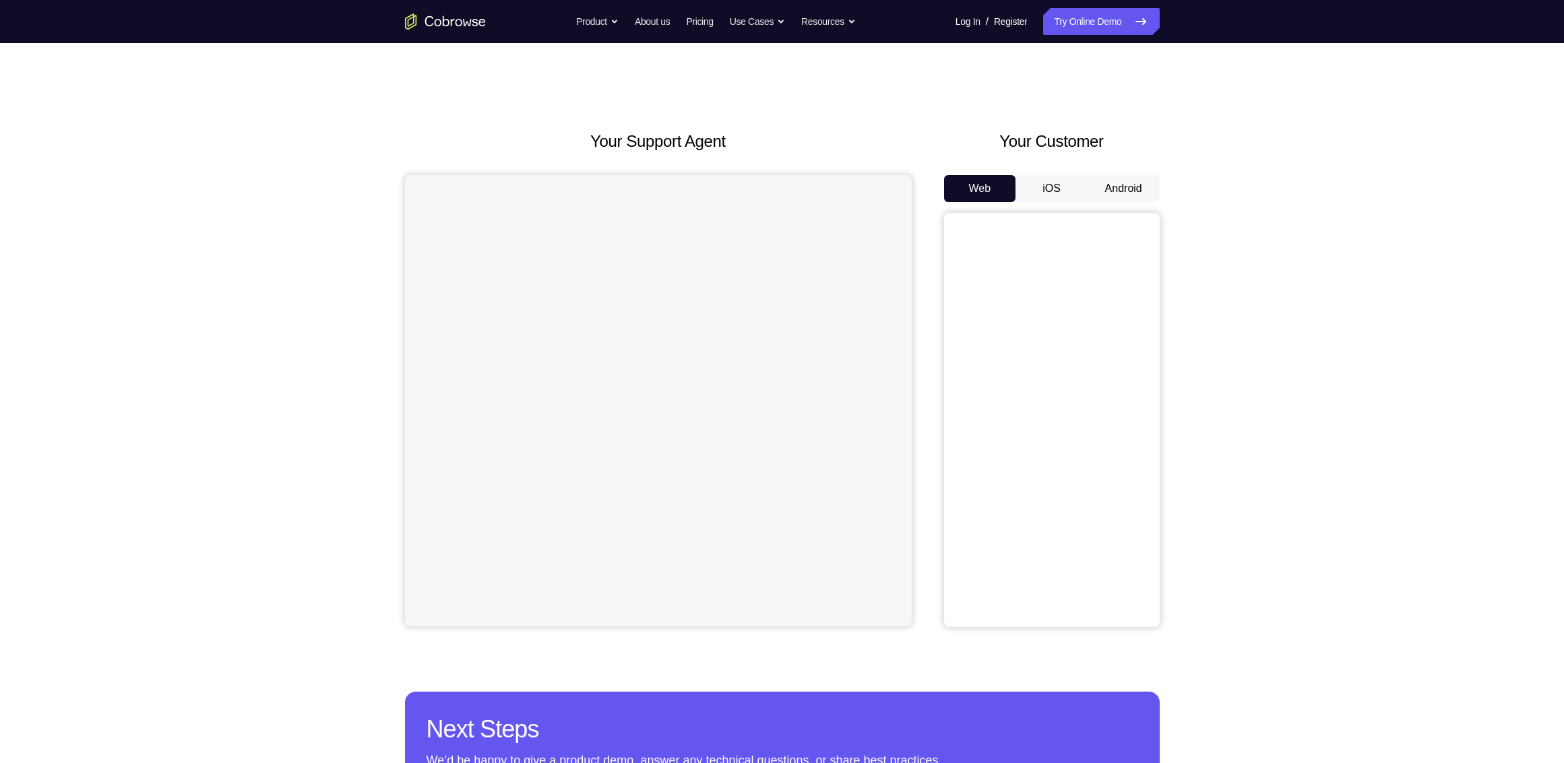
click at [1100, 177] on button "Android" at bounding box center [1124, 188] width 72 height 27
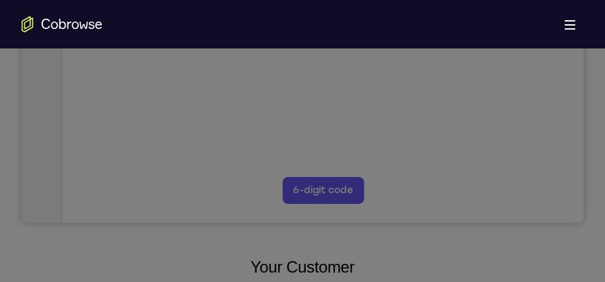
scroll to position [296, 0]
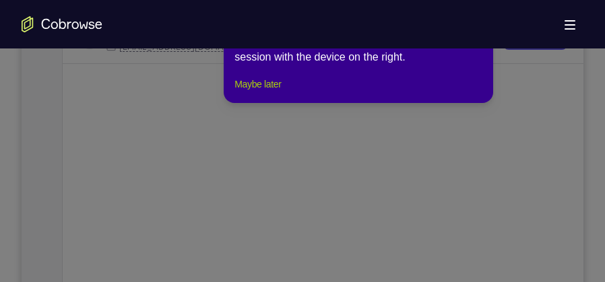
click at [281, 92] on button "Maybe later" at bounding box center [257, 84] width 46 height 16
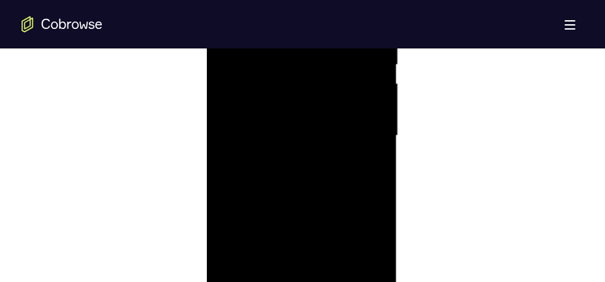
scroll to position [903, 0]
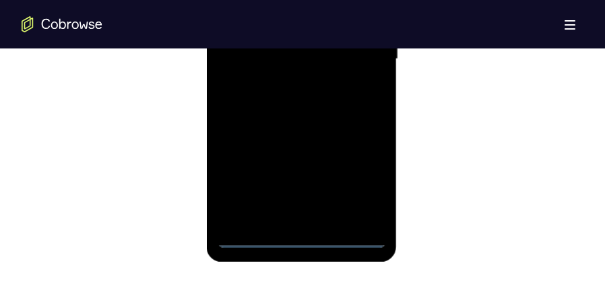
click at [302, 240] on div at bounding box center [301, 59] width 170 height 377
click at [358, 183] on div at bounding box center [301, 59] width 170 height 377
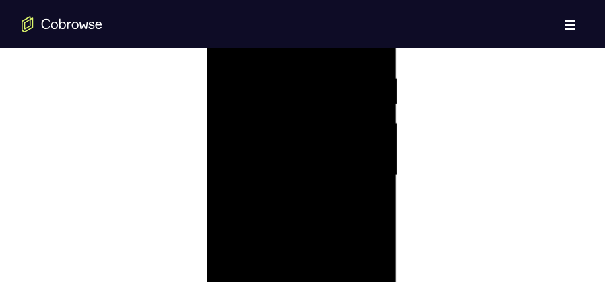
scroll to position [701, 0]
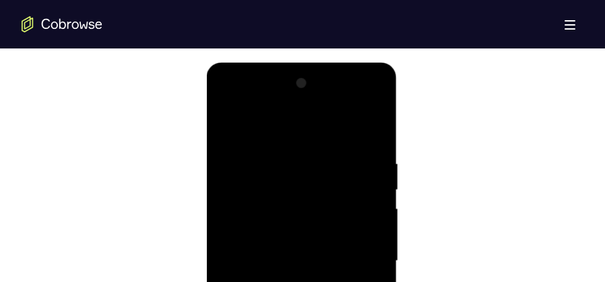
click at [307, 133] on div at bounding box center [301, 261] width 170 height 377
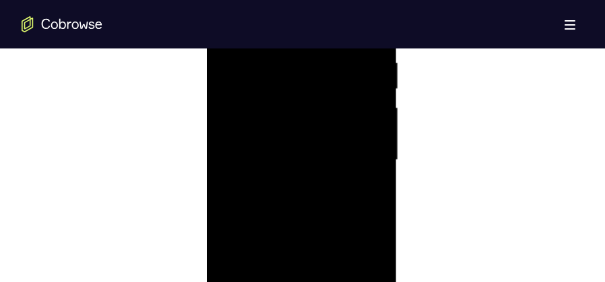
click at [348, 149] on div at bounding box center [301, 160] width 170 height 377
click at [362, 156] on div at bounding box center [301, 160] width 170 height 377
click at [357, 150] on div at bounding box center [301, 160] width 170 height 377
click at [294, 188] on div at bounding box center [301, 160] width 170 height 377
click at [296, 147] on div at bounding box center [301, 160] width 170 height 377
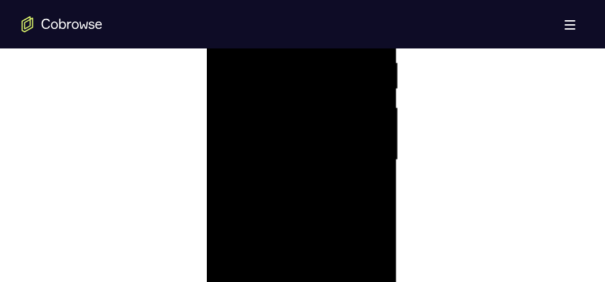
click at [315, 161] on div at bounding box center [301, 160] width 170 height 377
click at [311, 203] on div at bounding box center [301, 160] width 170 height 377
click at [373, 249] on div at bounding box center [301, 92] width 170 height 377
click at [305, 153] on div at bounding box center [301, 92] width 170 height 377
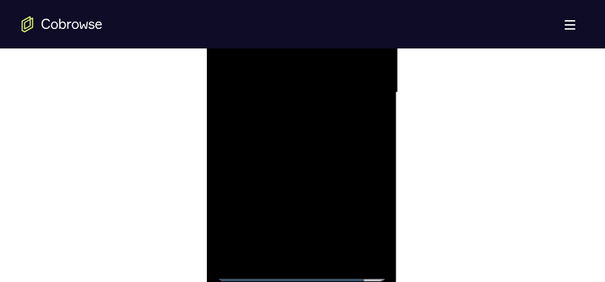
click at [375, 155] on div at bounding box center [301, 92] width 170 height 377
click at [376, 159] on div at bounding box center [301, 92] width 170 height 377
click at [331, 251] on div at bounding box center [301, 92] width 170 height 377
